Goal: Task Accomplishment & Management: Manage account settings

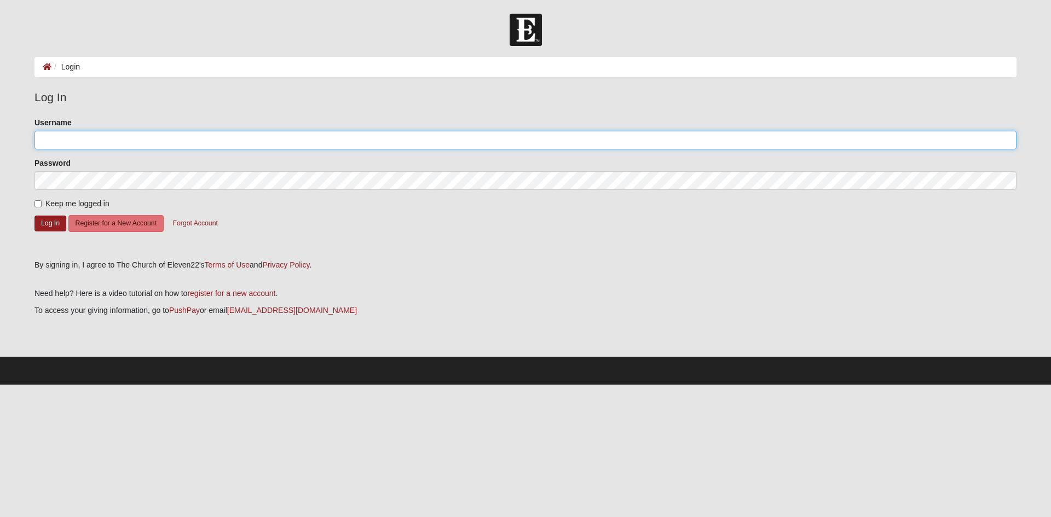
type input "madisonsmom12"
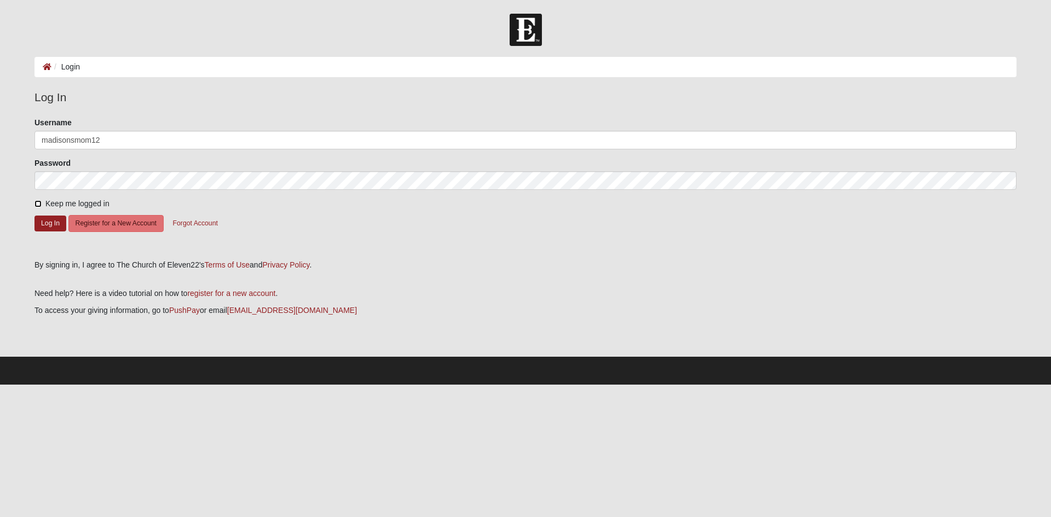
click at [37, 202] on input "Keep me logged in" at bounding box center [37, 203] width 7 height 7
checkbox input "true"
click at [49, 221] on button "Log In" at bounding box center [50, 224] width 32 height 16
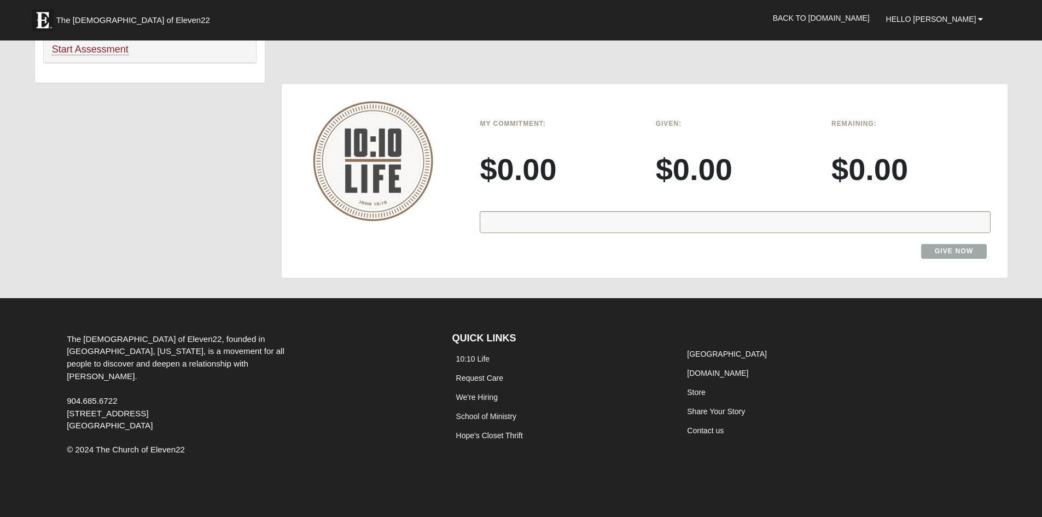
scroll to position [812, 0]
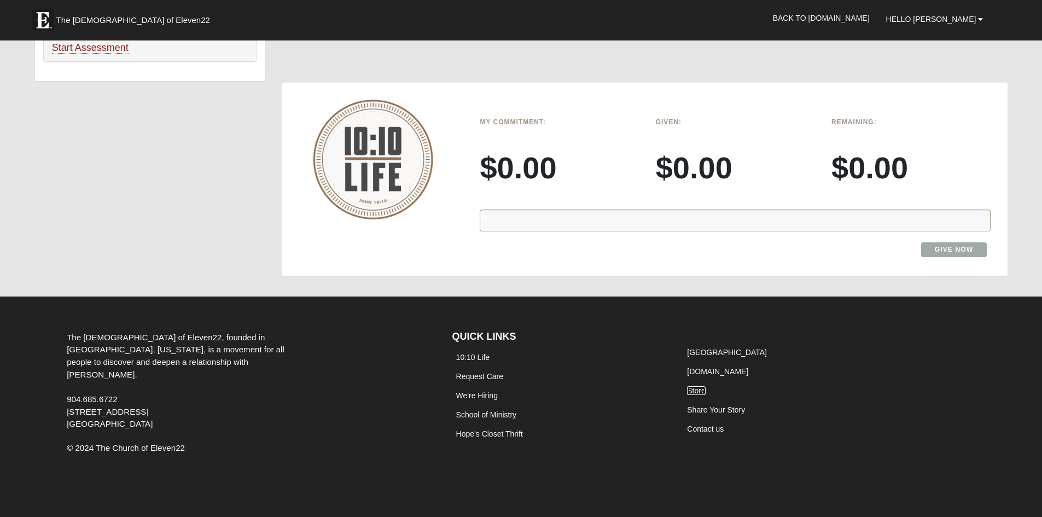
click at [696, 390] on link "Store" at bounding box center [696, 390] width 18 height 9
